Goal: Navigation & Orientation: Go to known website

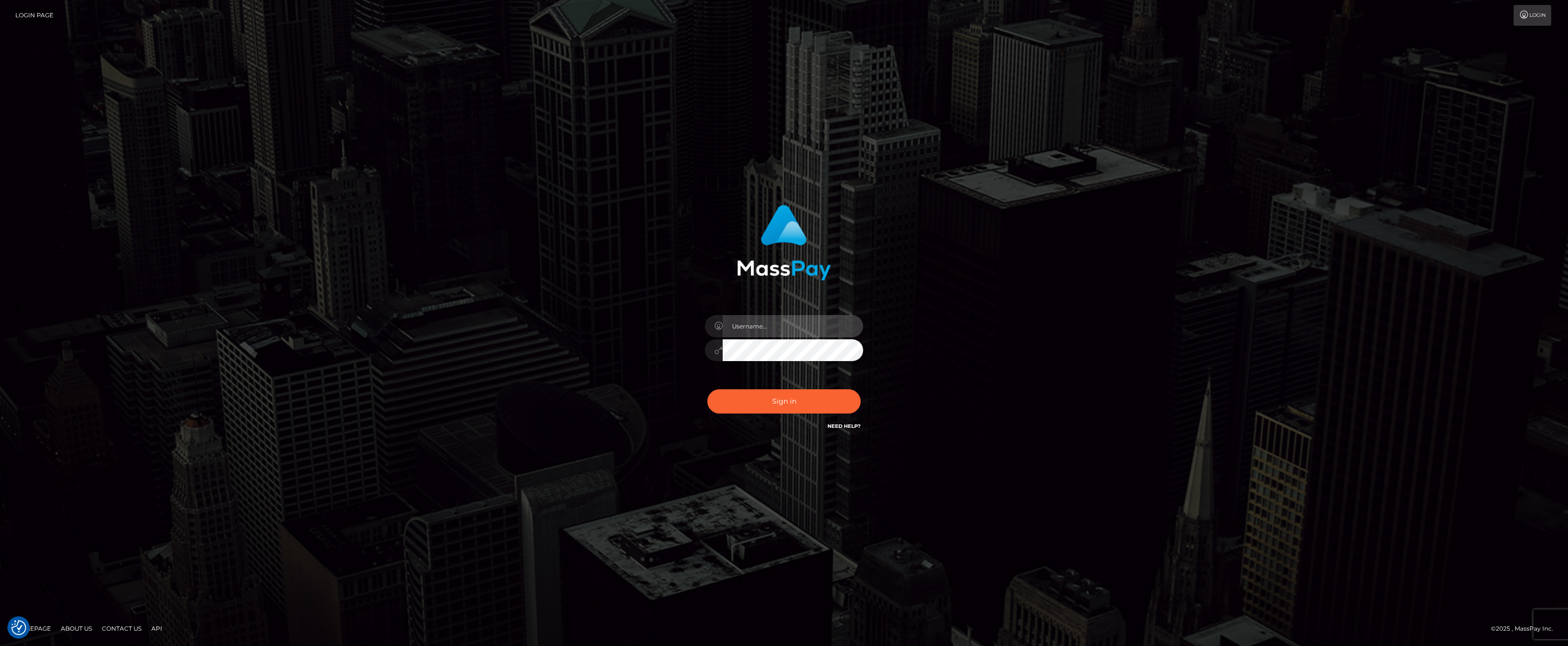
click at [820, 324] on input "text" at bounding box center [793, 326] width 140 height 22
type input "ashbil"
click at [781, 404] on button "Sign in" at bounding box center [784, 401] width 153 height 25
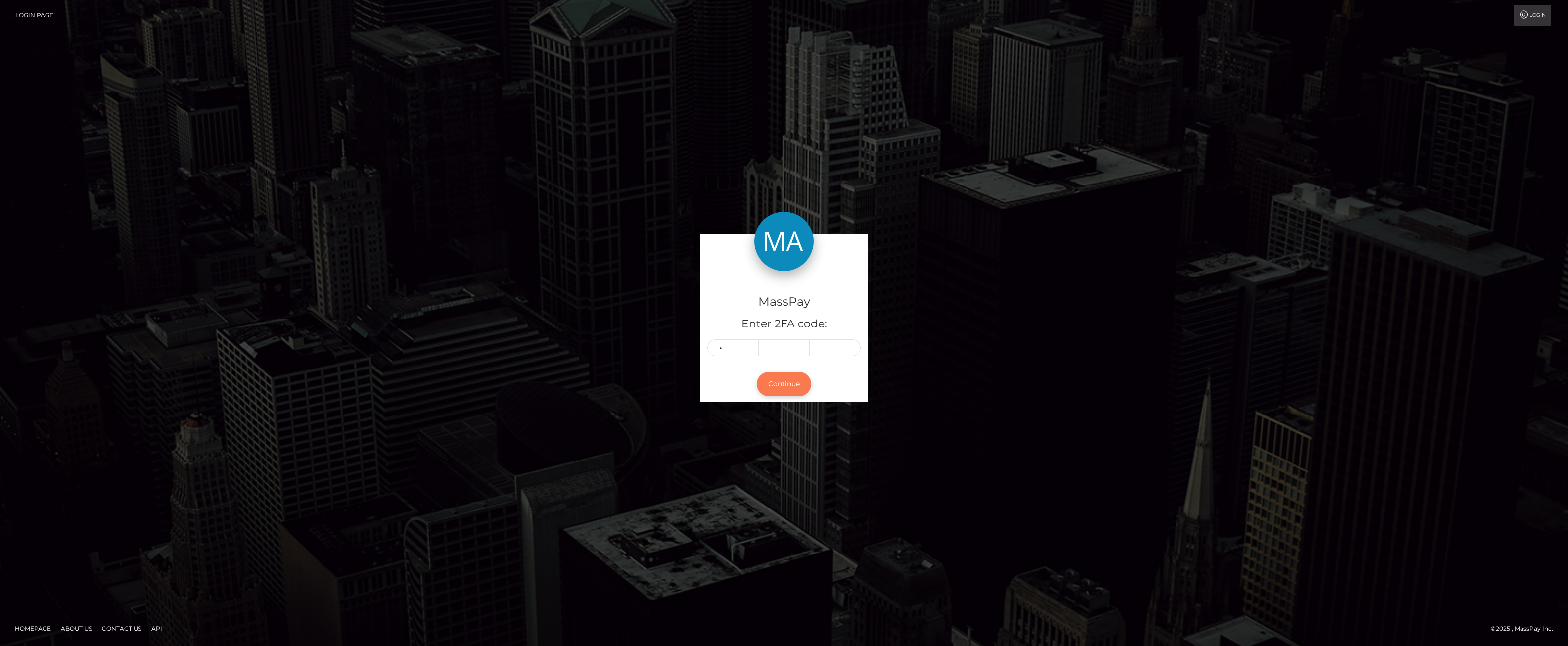
type input "7"
type input "1"
type input "8"
type input "3"
type input "8"
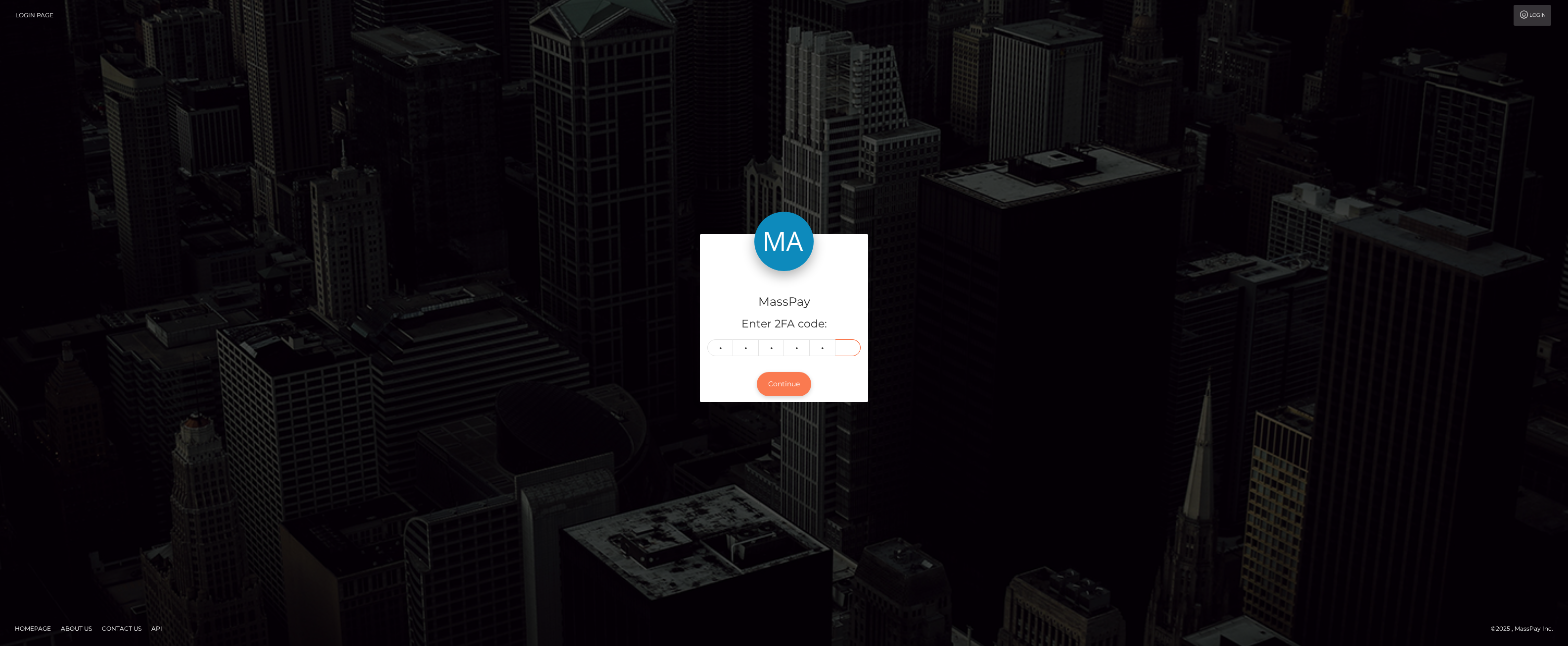
type input "3"
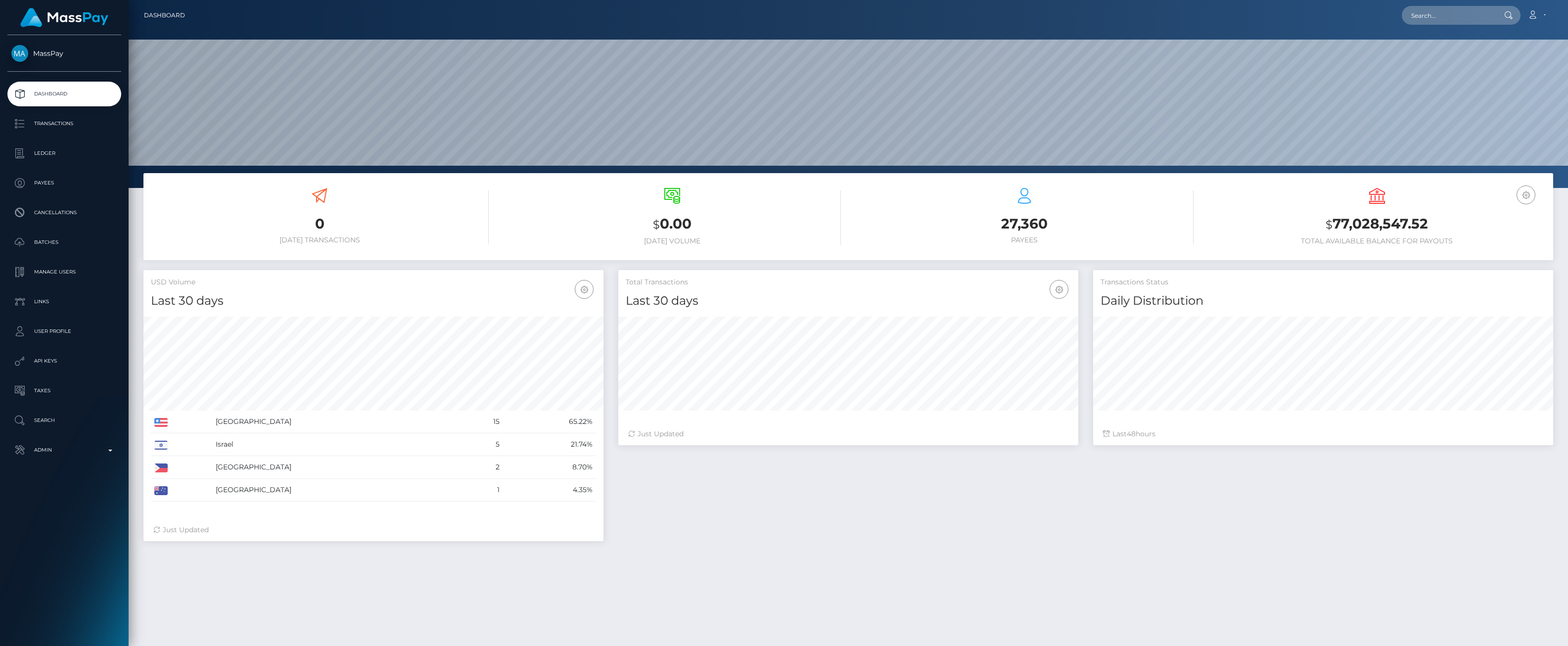
scroll to position [175, 460]
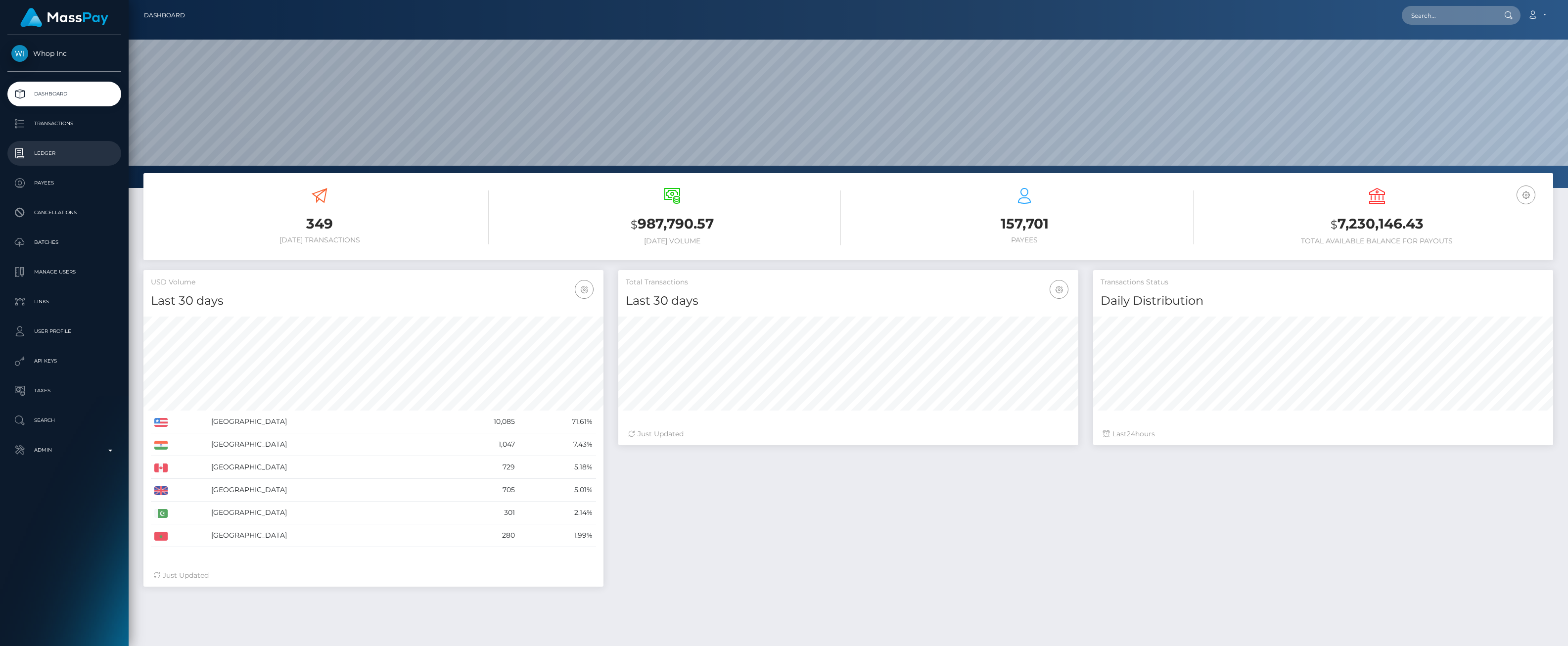
scroll to position [175, 460]
